Goal: Task Accomplishment & Management: Manage account settings

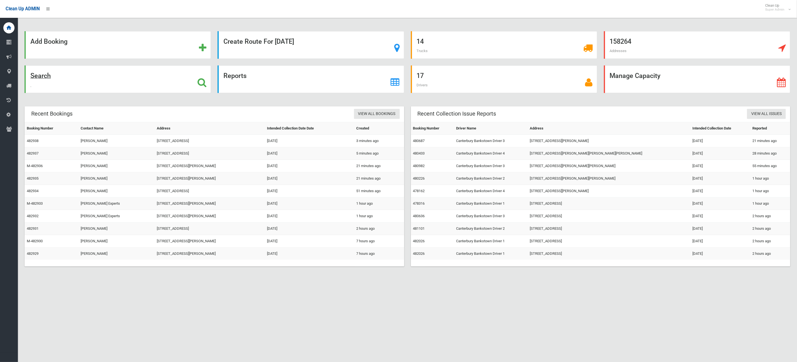
click at [157, 73] on div "Search" at bounding box center [118, 80] width 186 height 28
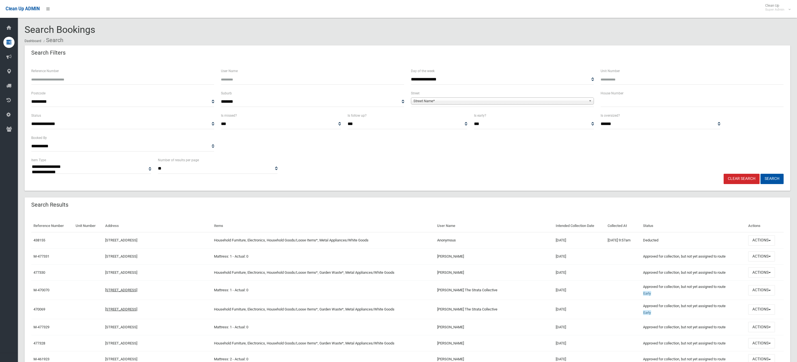
select select
click at [79, 76] on input "Reference Number" at bounding box center [122, 79] width 183 height 10
type input "******"
click at [760, 174] on button "Search" at bounding box center [771, 179] width 23 height 10
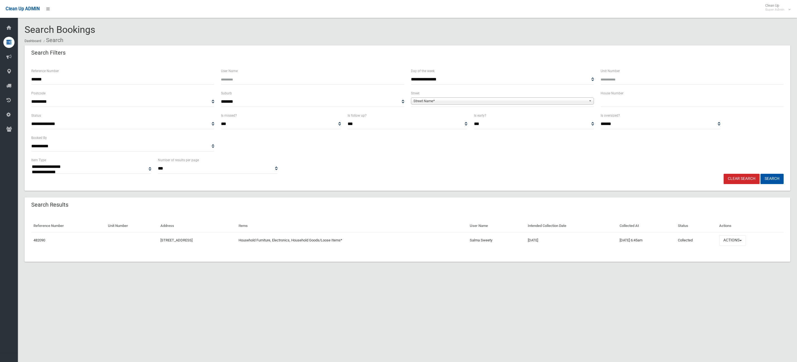
select select
click at [746, 242] on button "Actions" at bounding box center [732, 241] width 27 height 10
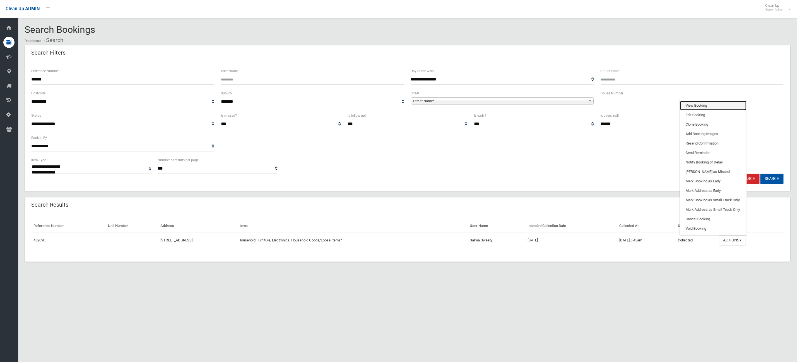
click at [703, 107] on link "View Booking" at bounding box center [713, 105] width 66 height 9
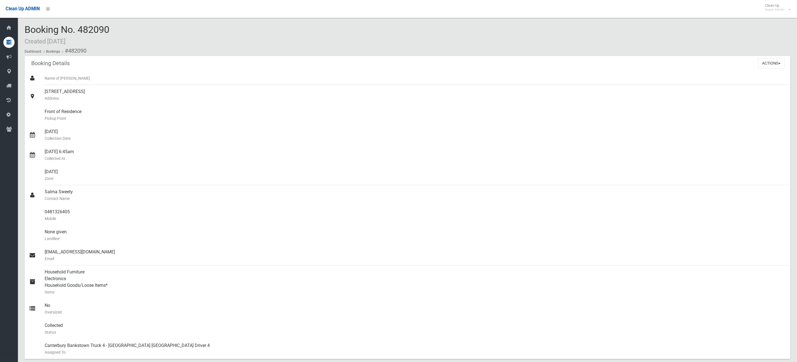
scroll to position [209, 0]
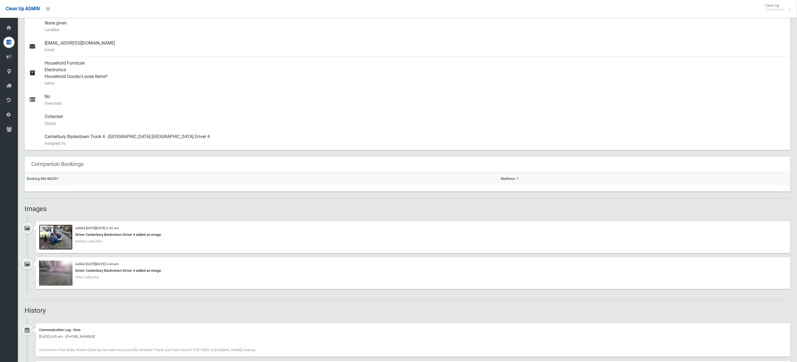
click at [51, 230] on img at bounding box center [55, 237] width 33 height 25
click at [45, 274] on img at bounding box center [55, 273] width 33 height 25
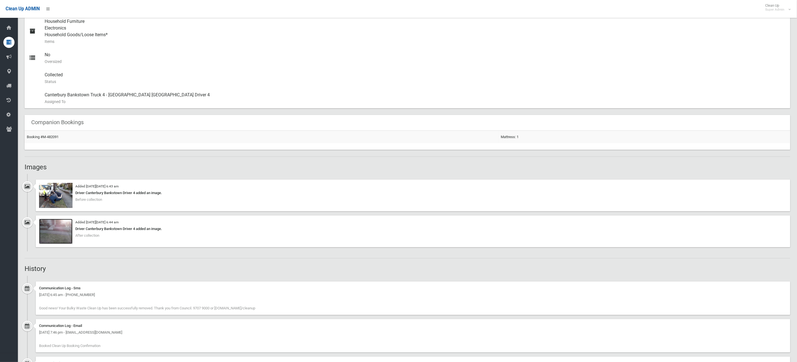
scroll to position [293, 0]
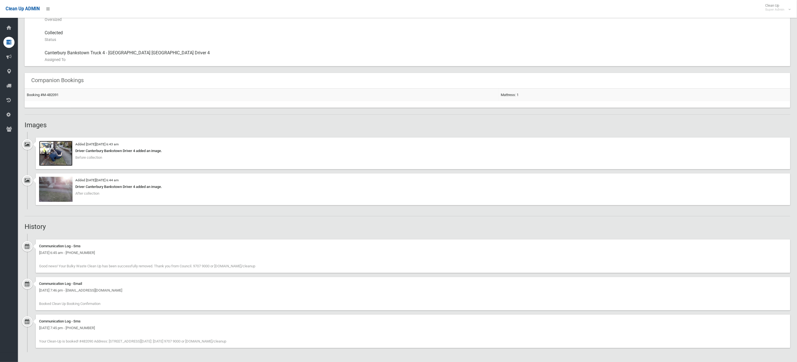
click at [49, 145] on img at bounding box center [55, 153] width 33 height 25
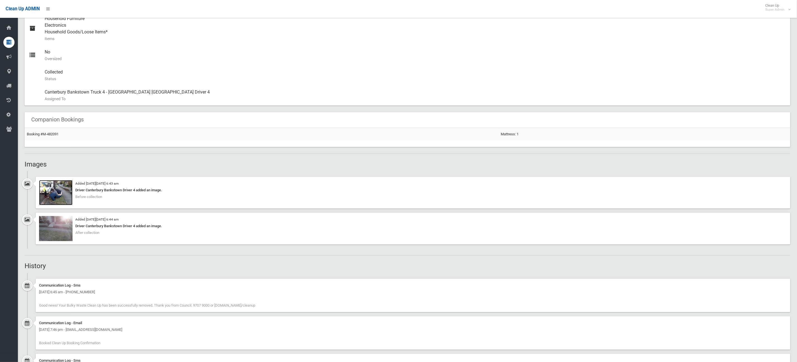
scroll to position [168, 0]
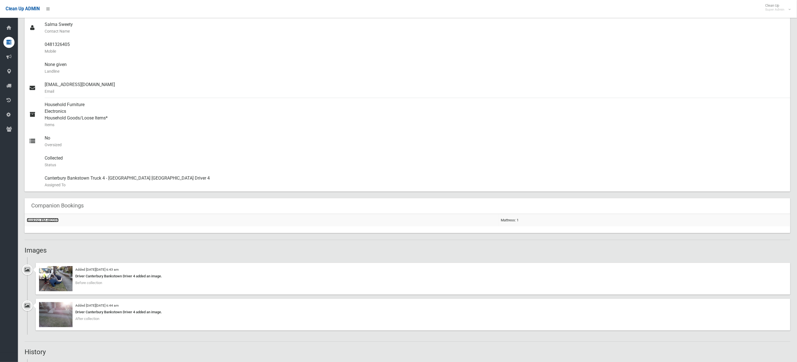
click at [44, 218] on link "Booking #M-482091" at bounding box center [43, 220] width 32 height 4
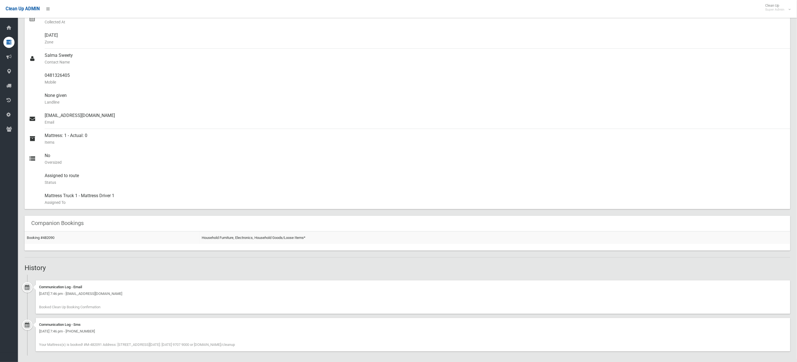
scroll to position [140, 0]
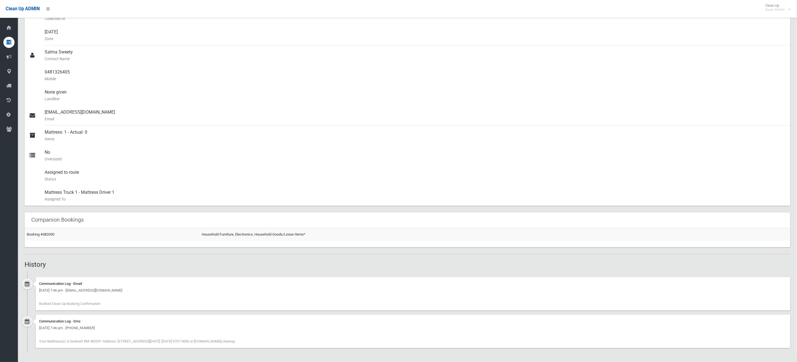
click at [33, 231] on td "Booking #482090" at bounding box center [112, 234] width 175 height 13
click at [33, 235] on link "Booking #482090" at bounding box center [41, 235] width 28 height 4
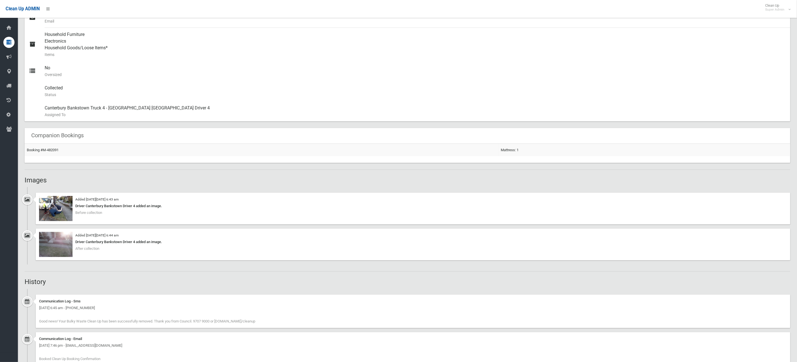
scroll to position [251, 0]
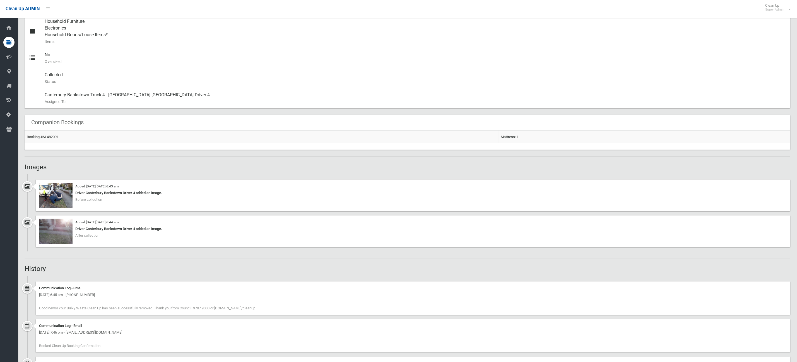
click at [29, 235] on div "Added on Wed 3rd September, 2025 at 6:44 am Driver Canterbury Bankstown Driver …" at bounding box center [407, 234] width 765 height 36
click at [53, 233] on img at bounding box center [55, 231] width 33 height 25
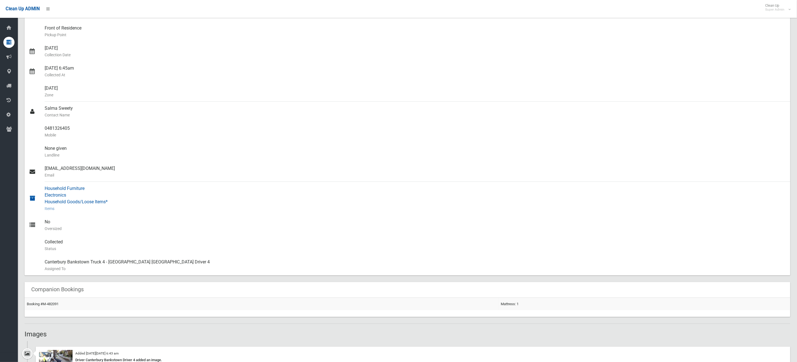
scroll to position [0, 0]
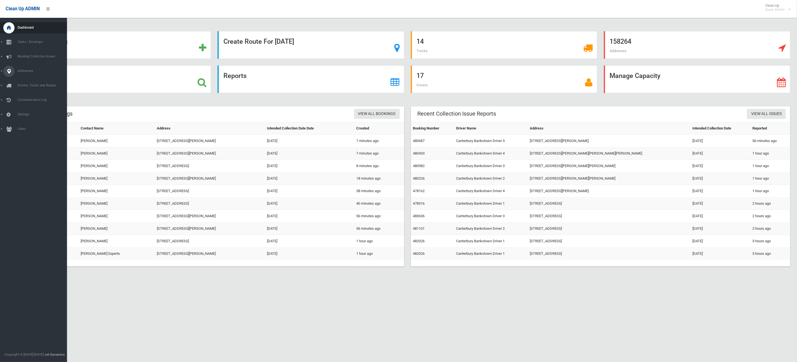
click at [6, 66] on link "Addresses" at bounding box center [36, 71] width 73 height 11
click at [21, 81] on span "All Addresses" at bounding box center [42, 81] width 53 height 4
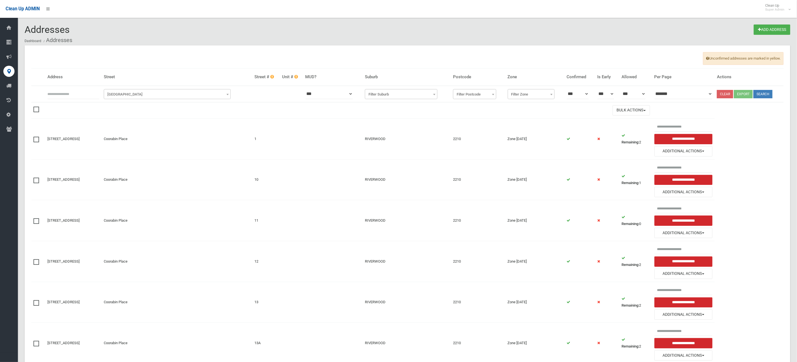
click at [98, 89] on input "text" at bounding box center [73, 94] width 52 height 10
type input "*"
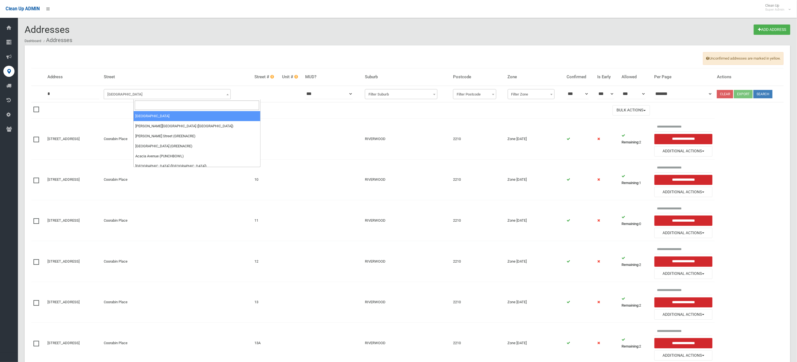
click at [158, 91] on span "[GEOGRAPHIC_DATA]" at bounding box center [167, 95] width 124 height 8
click at [166, 104] on input "search" at bounding box center [197, 105] width 124 height 9
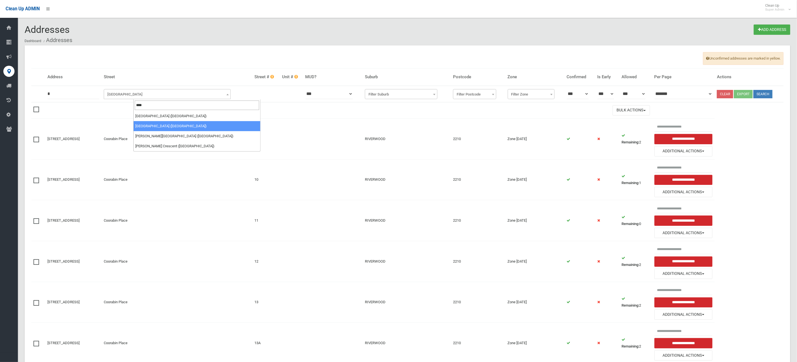
type input "****"
select select "***"
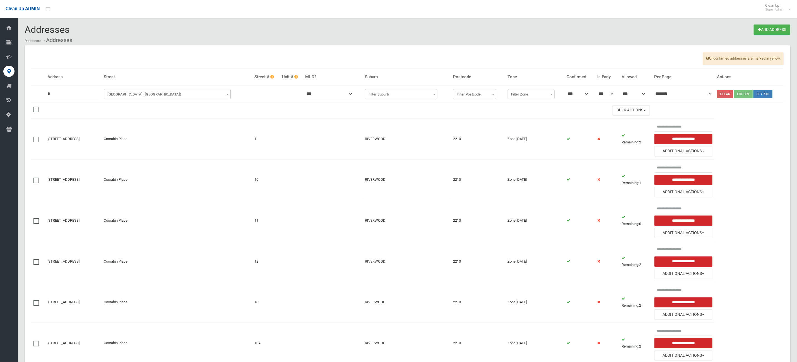
click at [771, 96] on button "Search" at bounding box center [762, 94] width 19 height 8
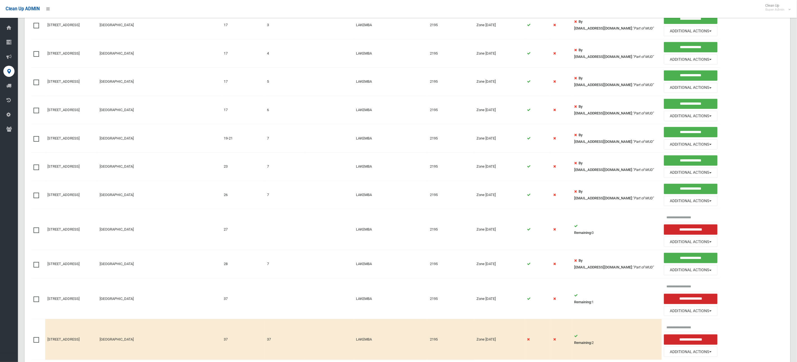
scroll to position [312, 0]
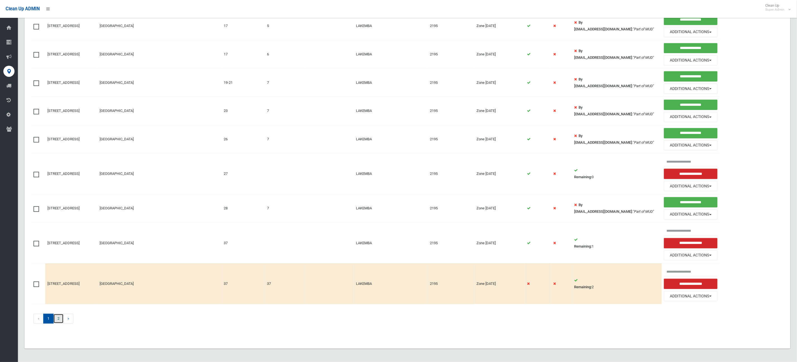
click at [62, 319] on link "2" at bounding box center [58, 319] width 10 height 10
click at [61, 322] on link "2" at bounding box center [58, 319] width 10 height 10
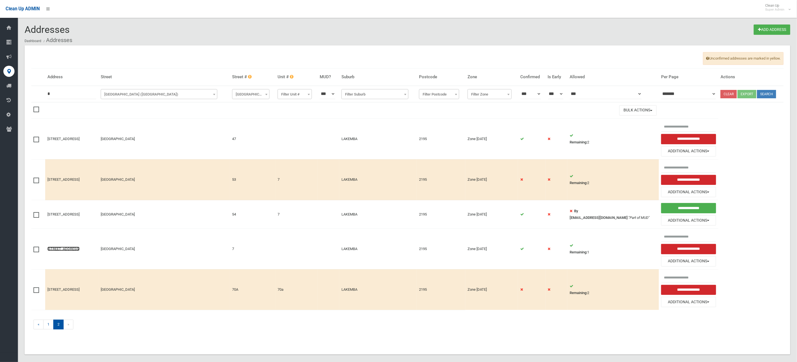
click at [66, 251] on link "7 Barremma Road, LAKEMBA NSW 2195" at bounding box center [63, 249] width 32 height 4
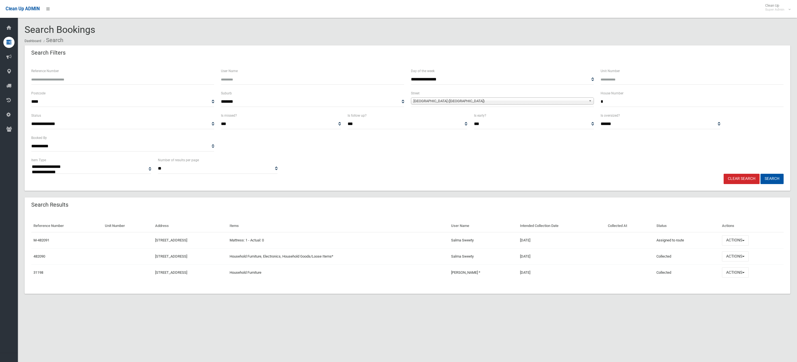
select select
click at [729, 253] on button "Actions" at bounding box center [735, 257] width 27 height 10
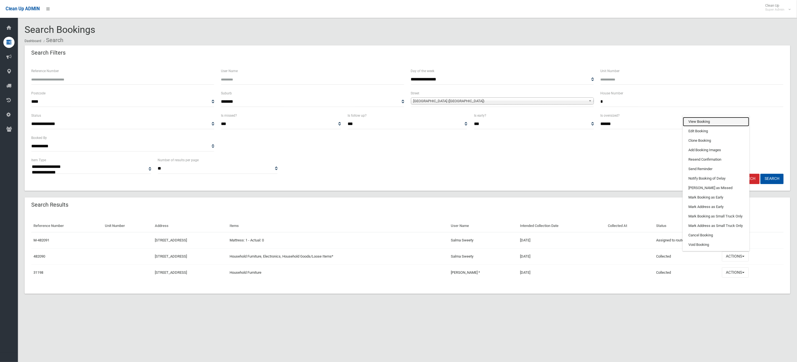
click at [713, 126] on link "View Booking" at bounding box center [716, 121] width 66 height 9
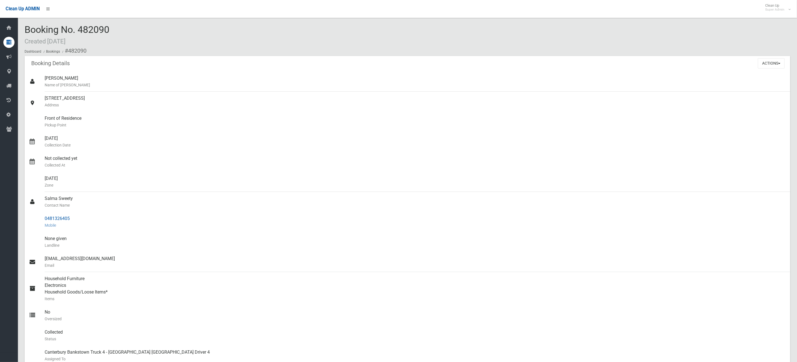
drag, startPoint x: 73, startPoint y: 217, endPoint x: 41, endPoint y: 220, distance: 31.6
click at [41, 220] on link "0481326405 Mobile" at bounding box center [407, 222] width 765 height 20
copy link "0481326405"
click at [770, 61] on button "Actions" at bounding box center [771, 63] width 27 height 10
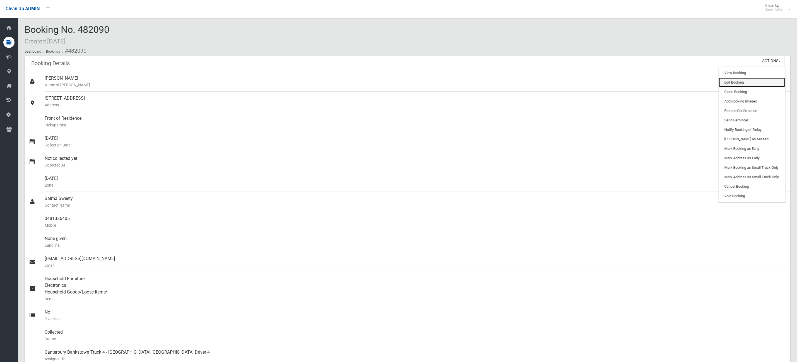
click at [760, 84] on link "Edit Booking" at bounding box center [752, 82] width 66 height 9
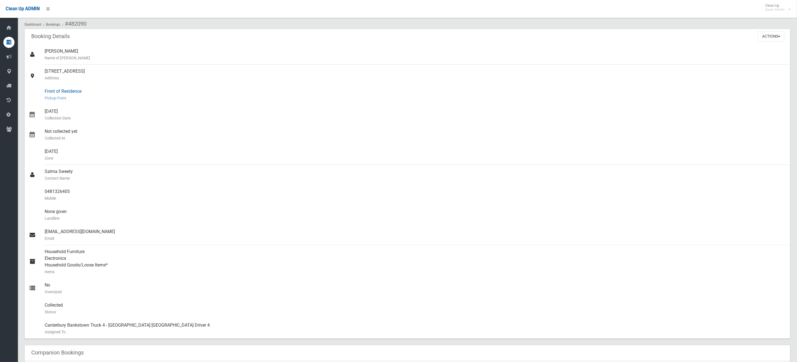
scroll to position [42, 0]
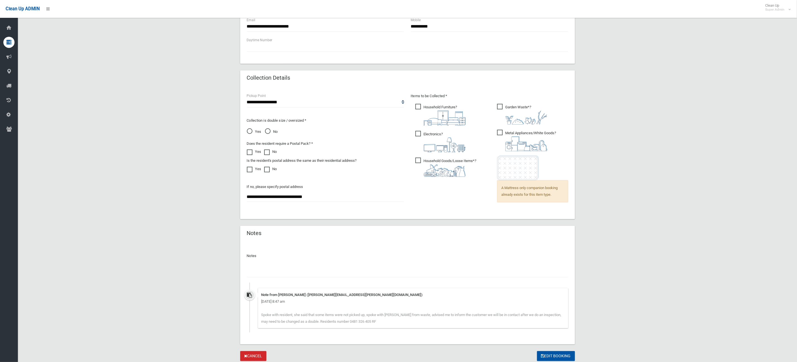
scroll to position [336, 0]
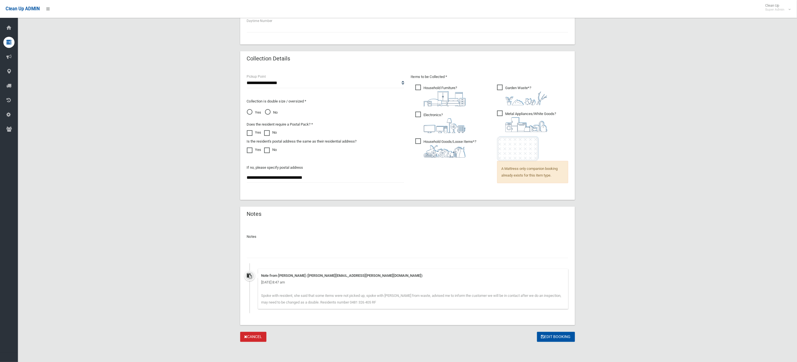
click at [320, 258] on div "Notes Note from Ruth Finlayson (ruth.finlayson@cbcity.nsw.gov.au) Wednesday 3rd…" at bounding box center [407, 271] width 321 height 84
click at [320, 252] on input "text" at bounding box center [407, 253] width 321 height 10
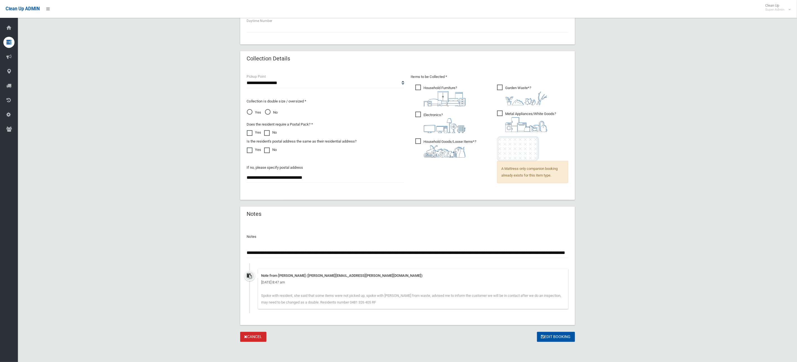
scroll to position [0, 47]
type input "**********"
click at [549, 340] on button "Edit Booking" at bounding box center [556, 337] width 38 height 10
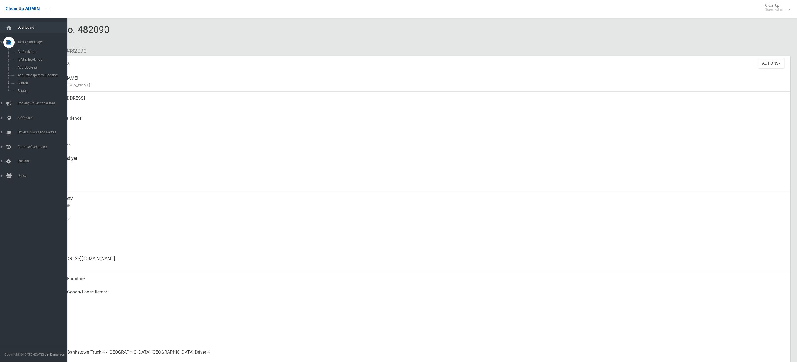
click at [26, 31] on link "Dashboard" at bounding box center [36, 27] width 73 height 11
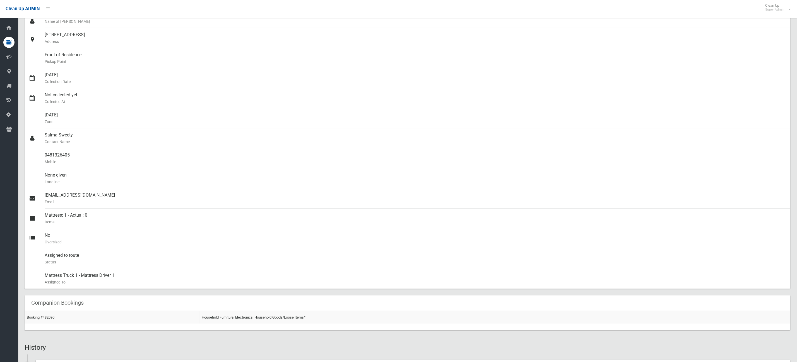
scroll to position [56, 0]
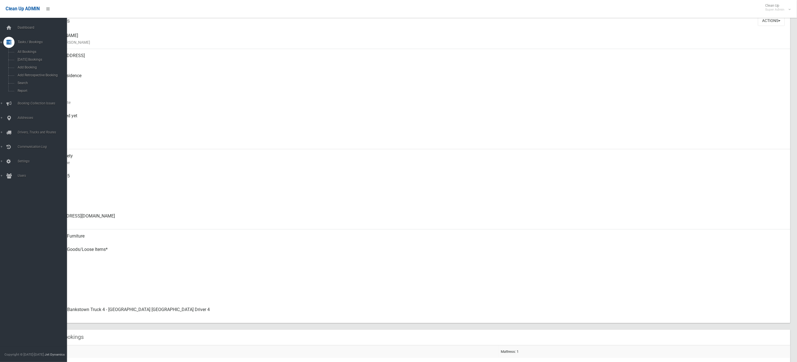
scroll to position [42, 0]
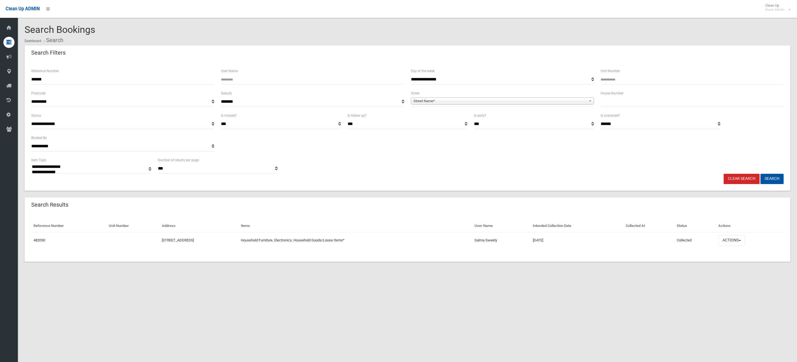
select select
drag, startPoint x: 82, startPoint y: 71, endPoint x: 28, endPoint y: 76, distance: 54.4
click at [35, 72] on div "Reference Number ******" at bounding box center [122, 76] width 183 height 17
type input "*"
click at [634, 101] on input "text" at bounding box center [691, 102] width 183 height 10
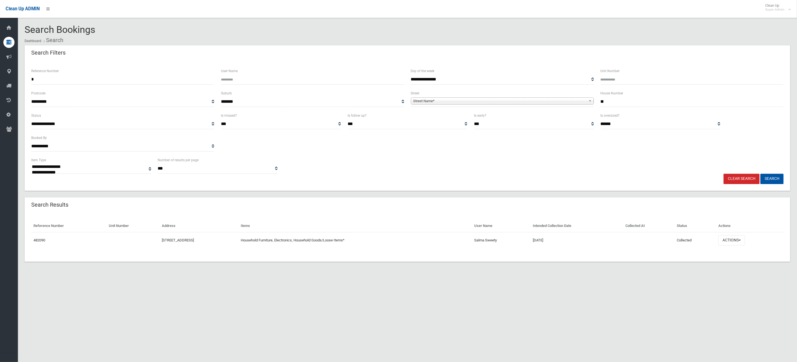
type input "**"
click at [495, 102] on span "Street Name*" at bounding box center [499, 101] width 173 height 7
type input "****"
click at [431, 117] on li "Jacq ueline Crescent (GREENACRE 2190)" at bounding box center [502, 116] width 180 height 7
click at [781, 182] on button "Search" at bounding box center [771, 179] width 23 height 10
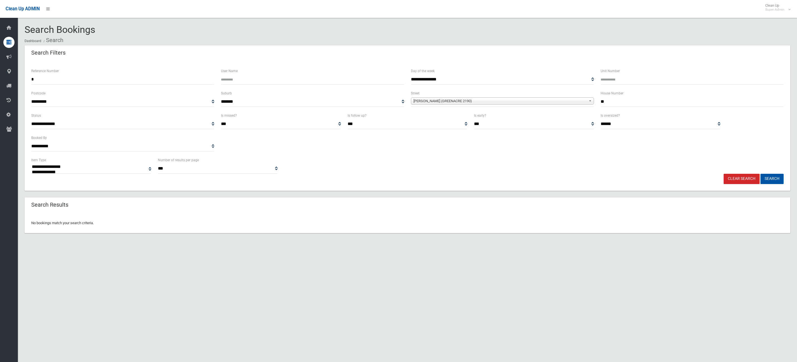
select select
click at [615, 101] on input "**" at bounding box center [691, 102] width 183 height 10
type input "***"
click at [760, 174] on button "Search" at bounding box center [771, 179] width 23 height 10
select select
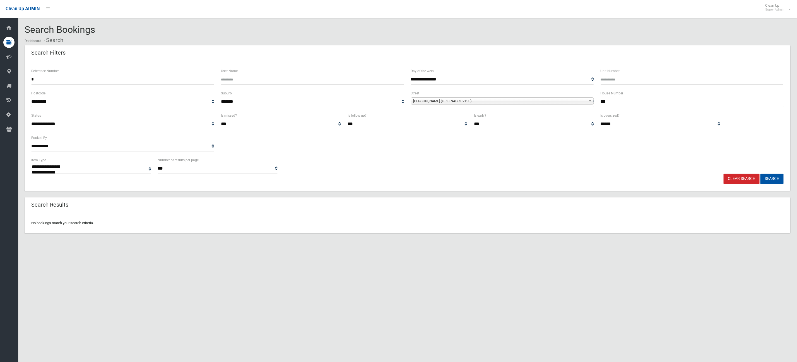
click at [329, 270] on div "**********" at bounding box center [398, 188] width 797 height 362
click at [56, 75] on input "*" at bounding box center [122, 79] width 183 height 10
click at [760, 174] on button "Search" at bounding box center [771, 179] width 23 height 10
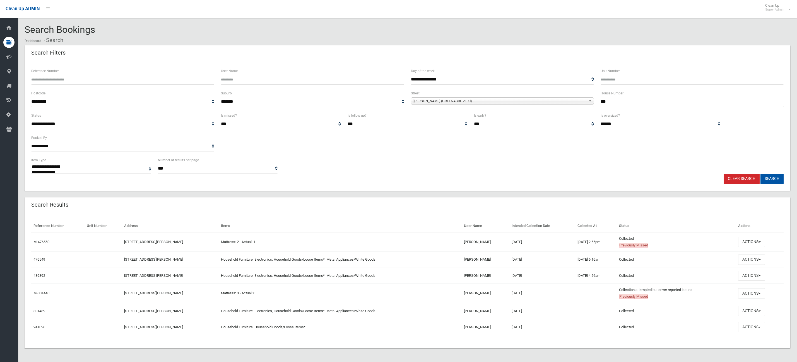
select select
click at [750, 239] on button "Actions" at bounding box center [751, 242] width 27 height 10
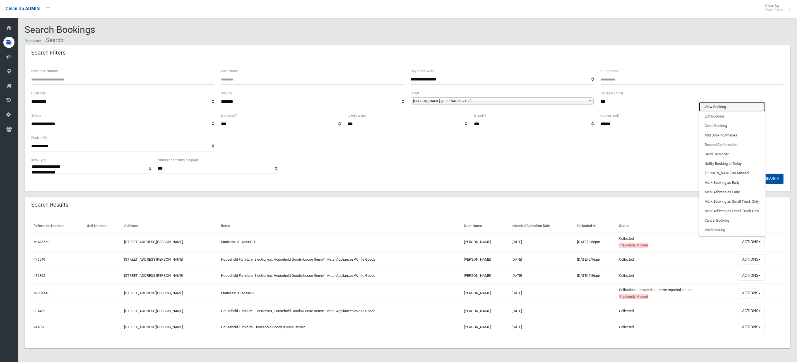
click at [723, 110] on link "View Booking" at bounding box center [732, 106] width 66 height 9
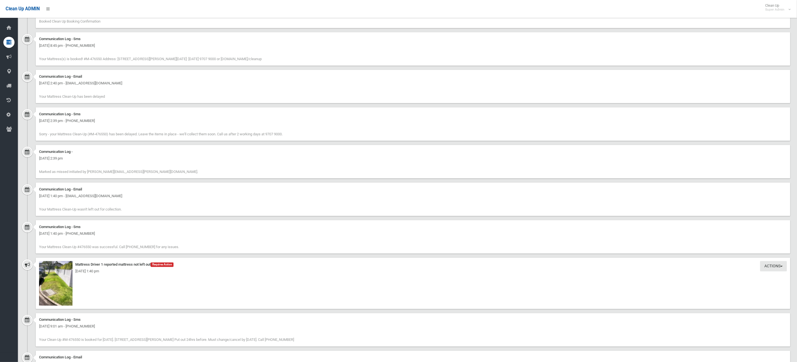
scroll to position [544, 0]
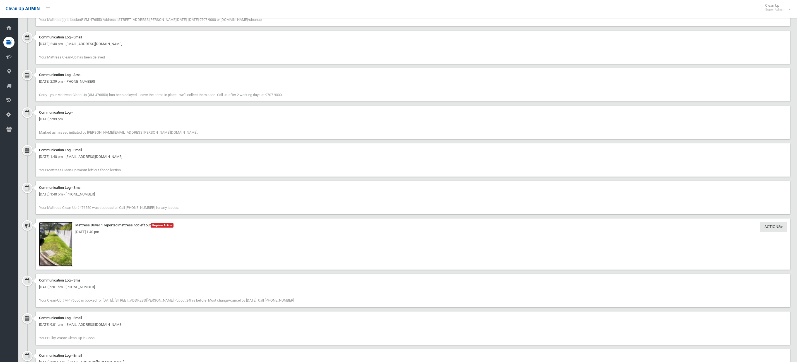
click at [58, 243] on img at bounding box center [55, 244] width 33 height 45
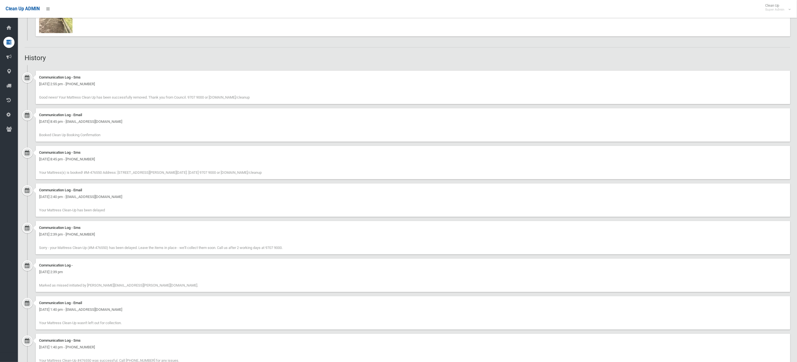
scroll to position [365, 0]
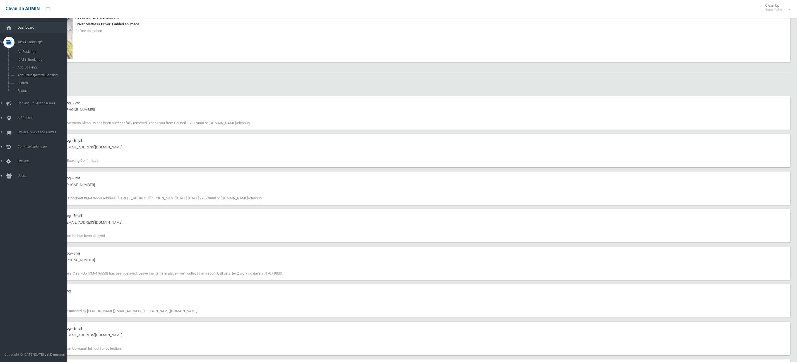
click at [17, 23] on link "Dashboard" at bounding box center [36, 27] width 73 height 11
